Goal: Navigation & Orientation: Find specific page/section

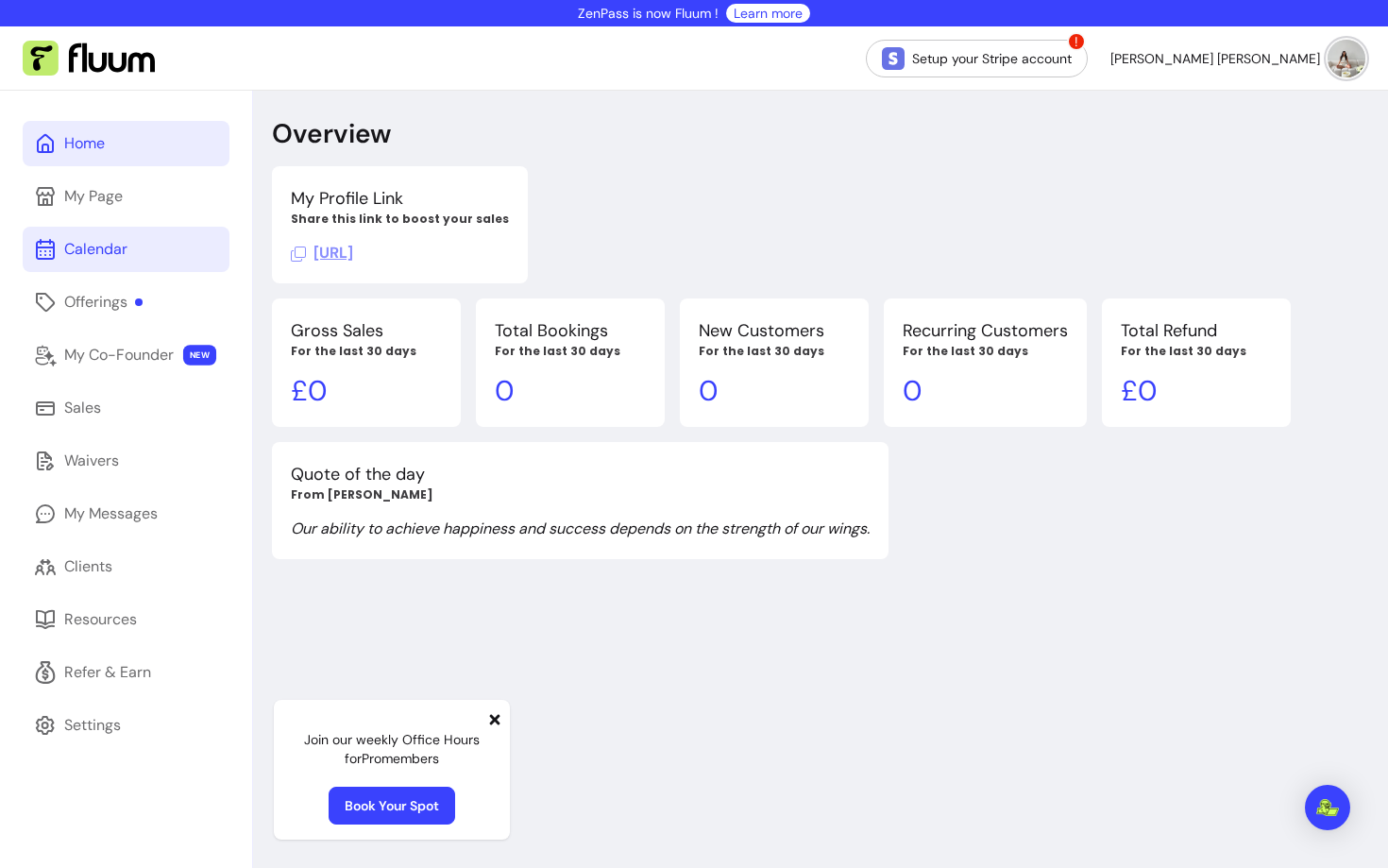
click at [111, 239] on div "Calendar" at bounding box center [96, 249] width 64 height 23
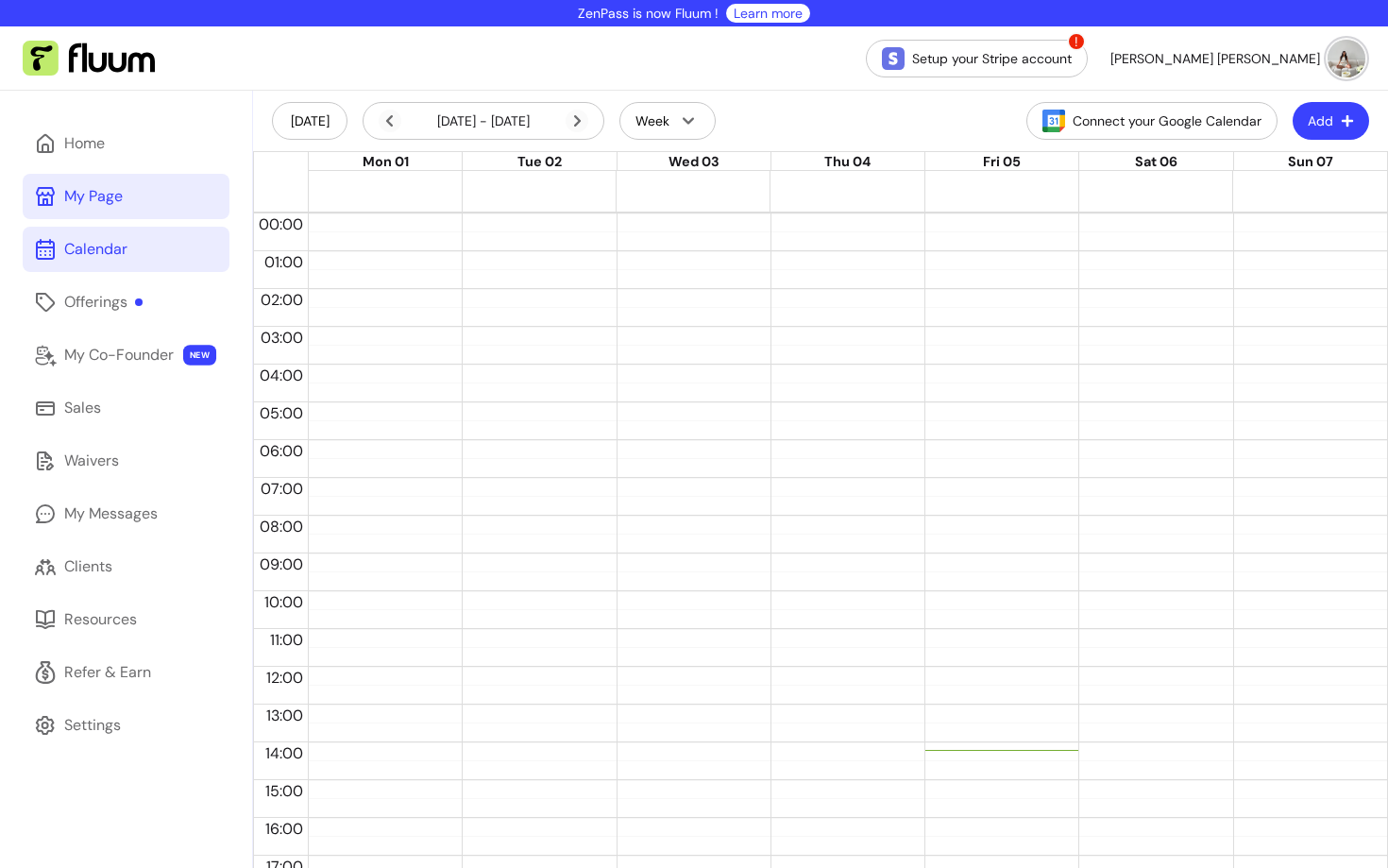
click at [124, 193] on link "My Page" at bounding box center [126, 197] width 207 height 46
